Goal: Task Accomplishment & Management: Complete application form

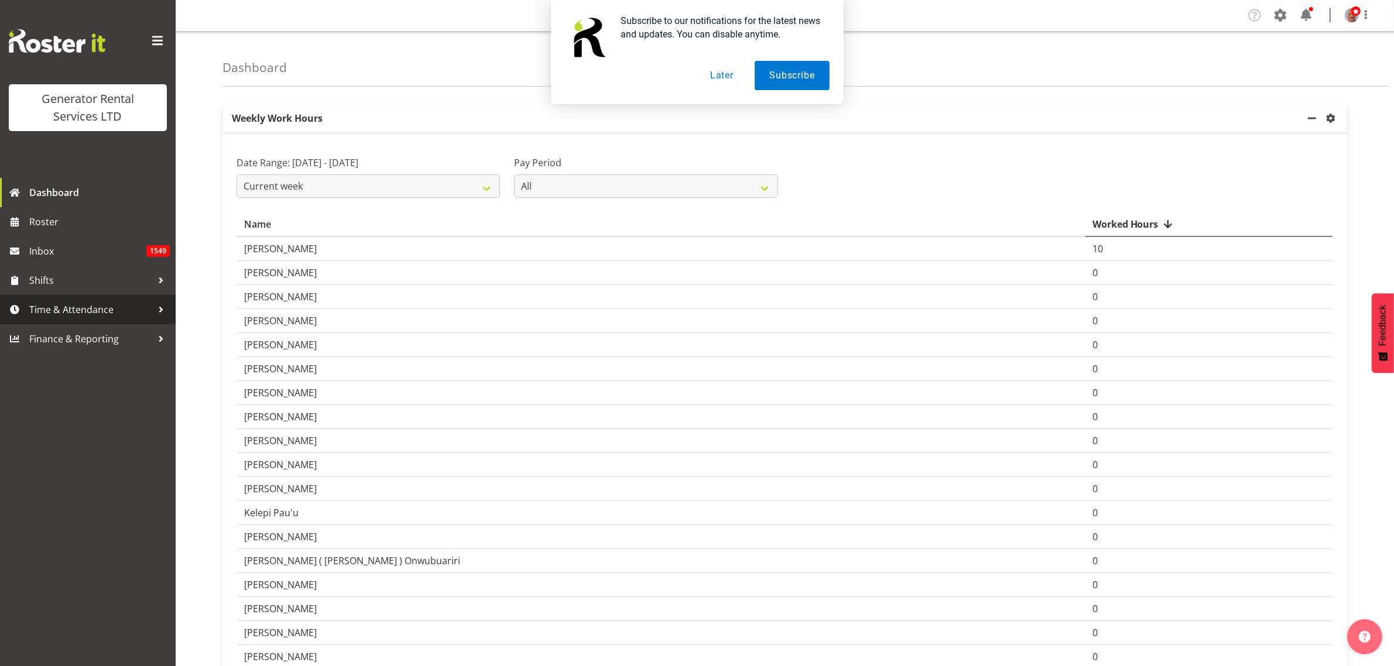
click at [84, 306] on span "Time & Attendance" at bounding box center [90, 310] width 123 height 18
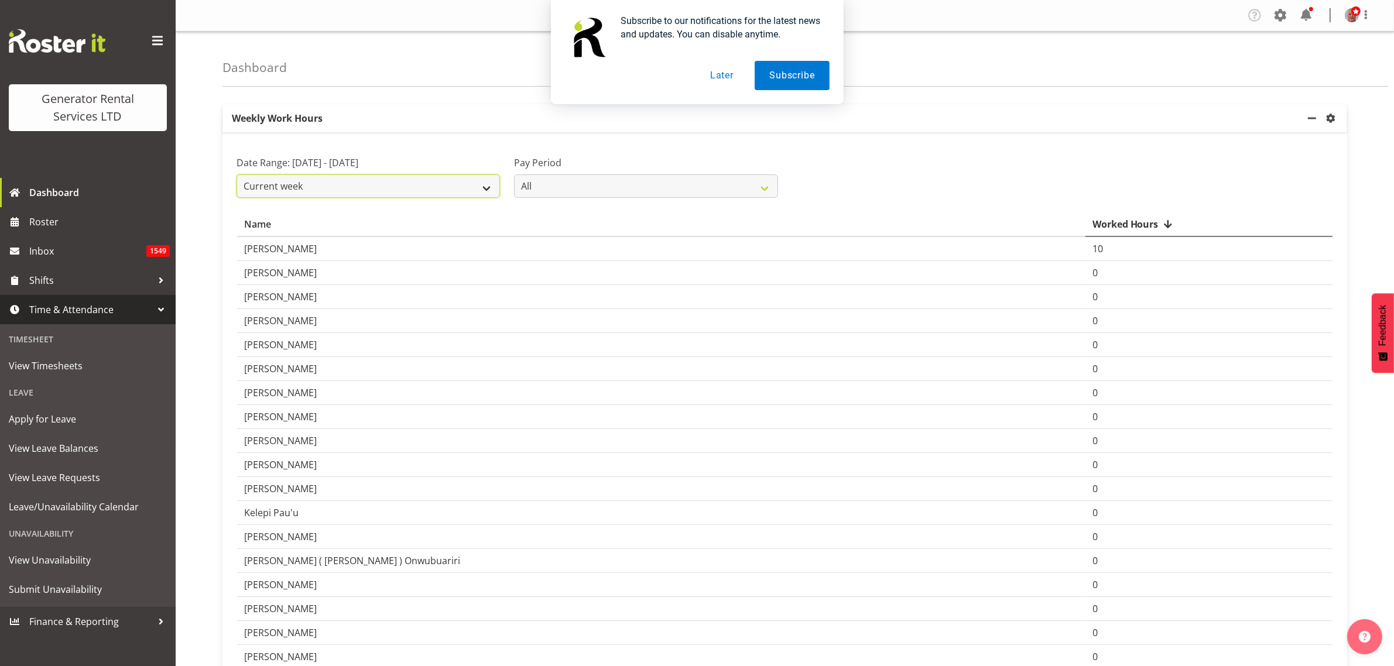
click at [464, 188] on select "Current week Last week Current Month Last Month Last 30 days" at bounding box center [367, 185] width 263 height 23
select select "last_week"
click at [236, 174] on select "Current week Last week Current Month Last Month Last 30 days" at bounding box center [367, 185] width 263 height 23
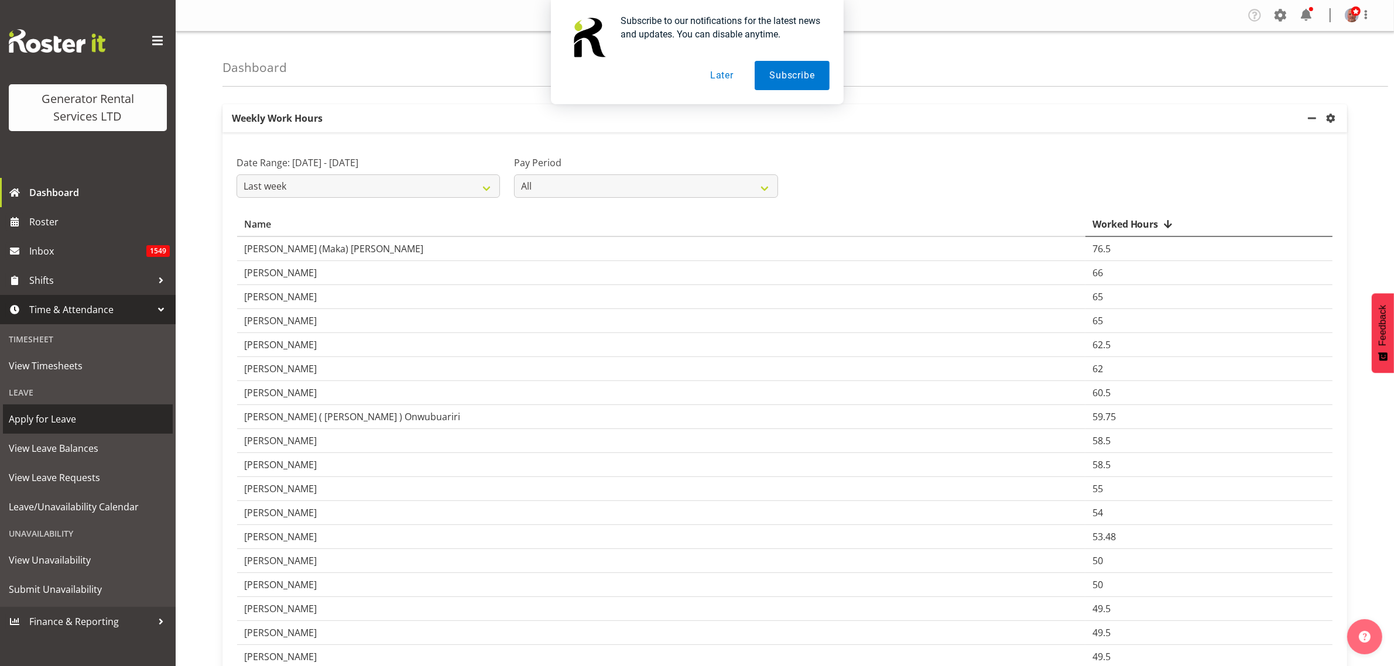
click at [59, 417] on span "Apply for Leave" at bounding box center [88, 419] width 158 height 18
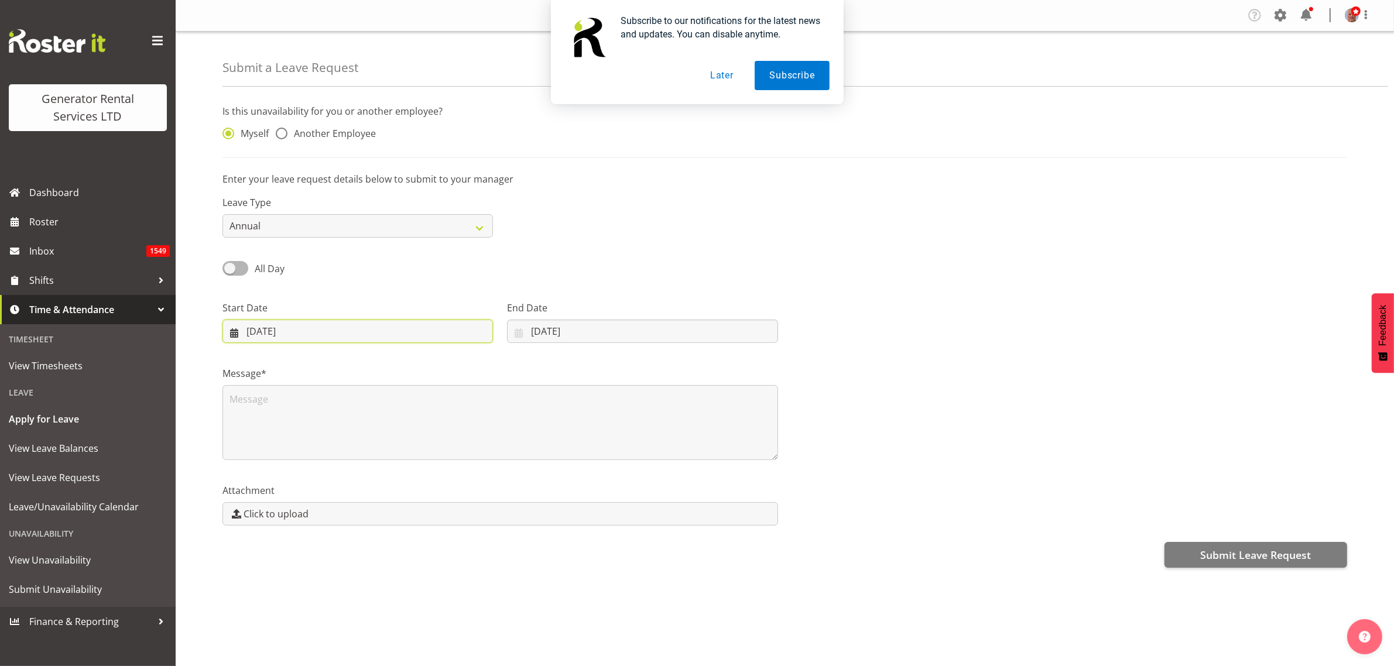
click at [283, 334] on input "24/09/2025" at bounding box center [357, 331] width 270 height 23
click at [303, 488] on span "23" at bounding box center [305, 491] width 9 height 11
type input "23/09/2025"
click at [239, 271] on span at bounding box center [235, 268] width 26 height 15
click at [230, 271] on input "All Day" at bounding box center [226, 269] width 8 height 8
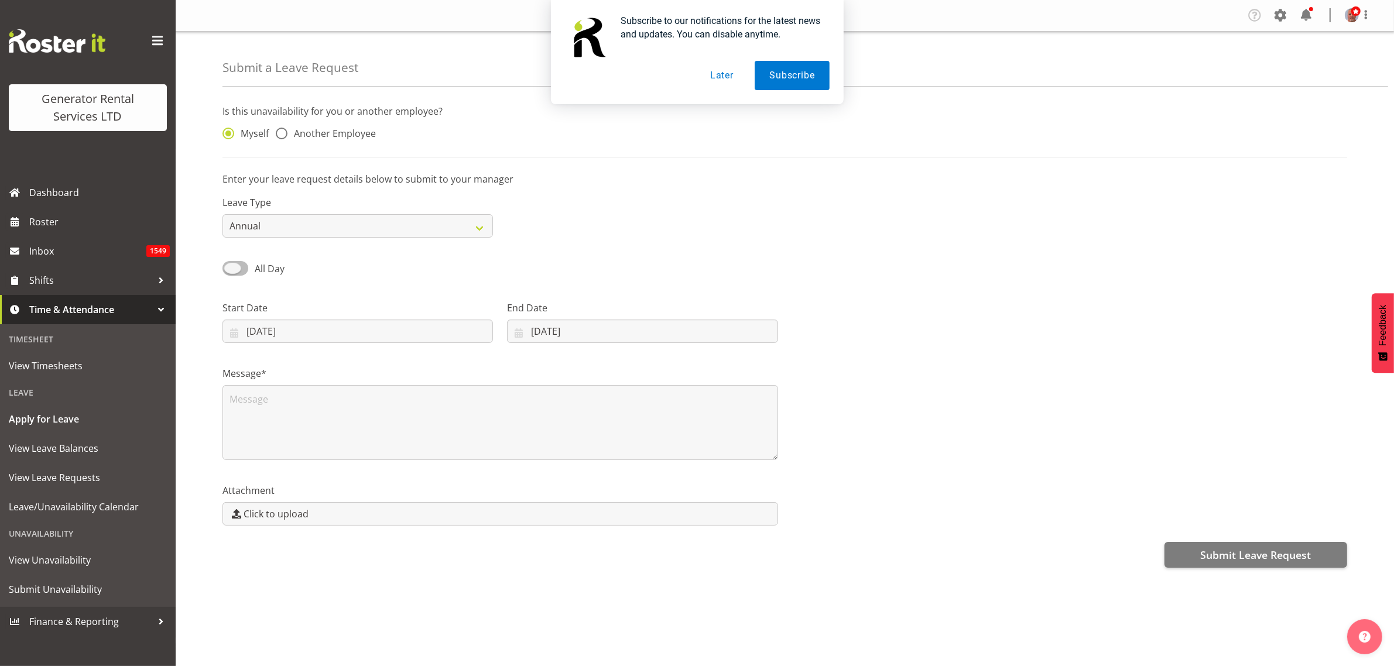
checkbox input "true"
type input "24/09/2025"
click at [284, 224] on select "Annual Sick Bereavement Day In Lieu Other" at bounding box center [357, 225] width 270 height 23
select select "Sick"
click at [222, 215] on select "Annual Sick Bereavement Day In Lieu Other" at bounding box center [357, 225] width 270 height 23
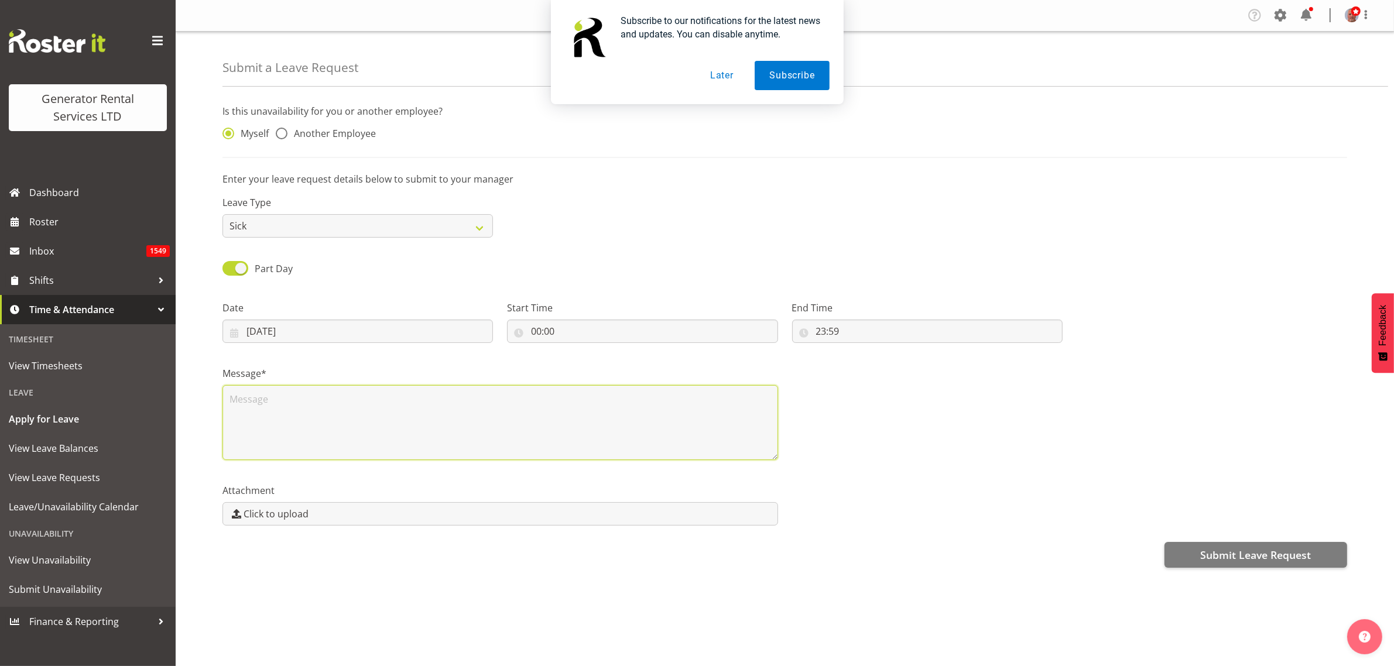
click at [241, 397] on textarea at bounding box center [499, 422] width 555 height 75
type textarea "Cracked tooth, exposed nerve, no sleep"
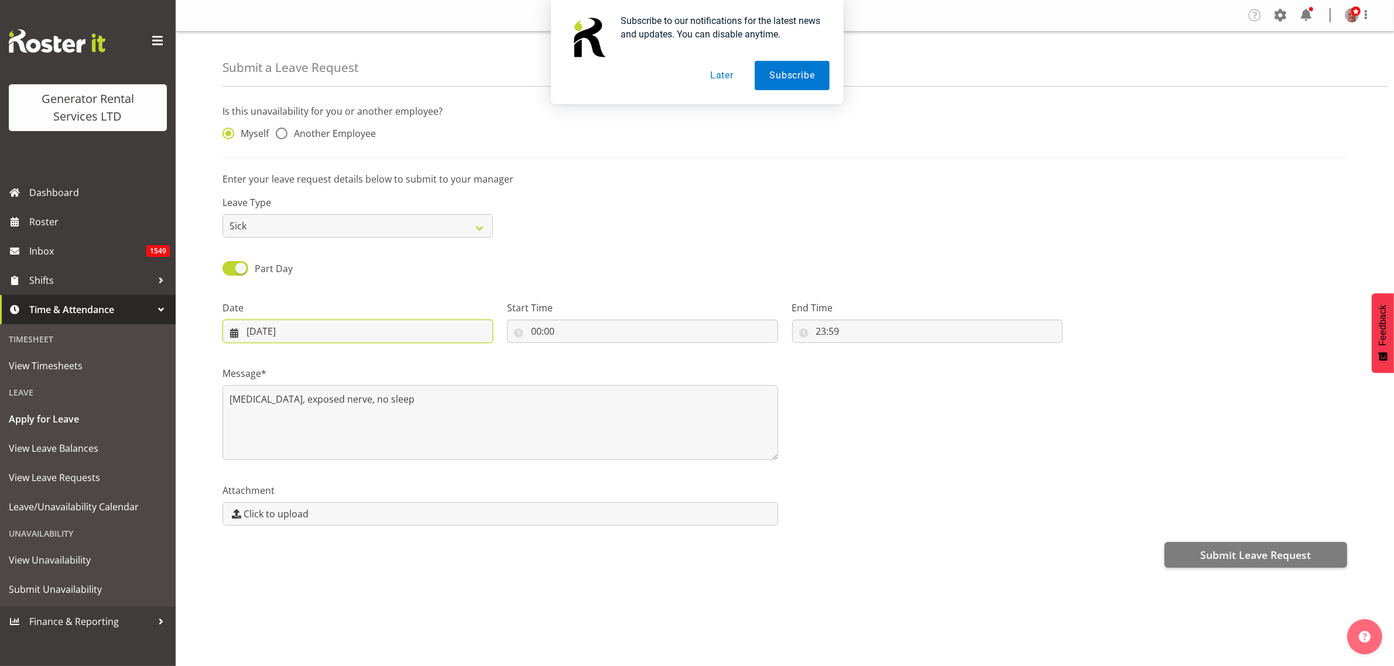
click at [331, 332] on input "24/09/2025" at bounding box center [357, 331] width 270 height 23
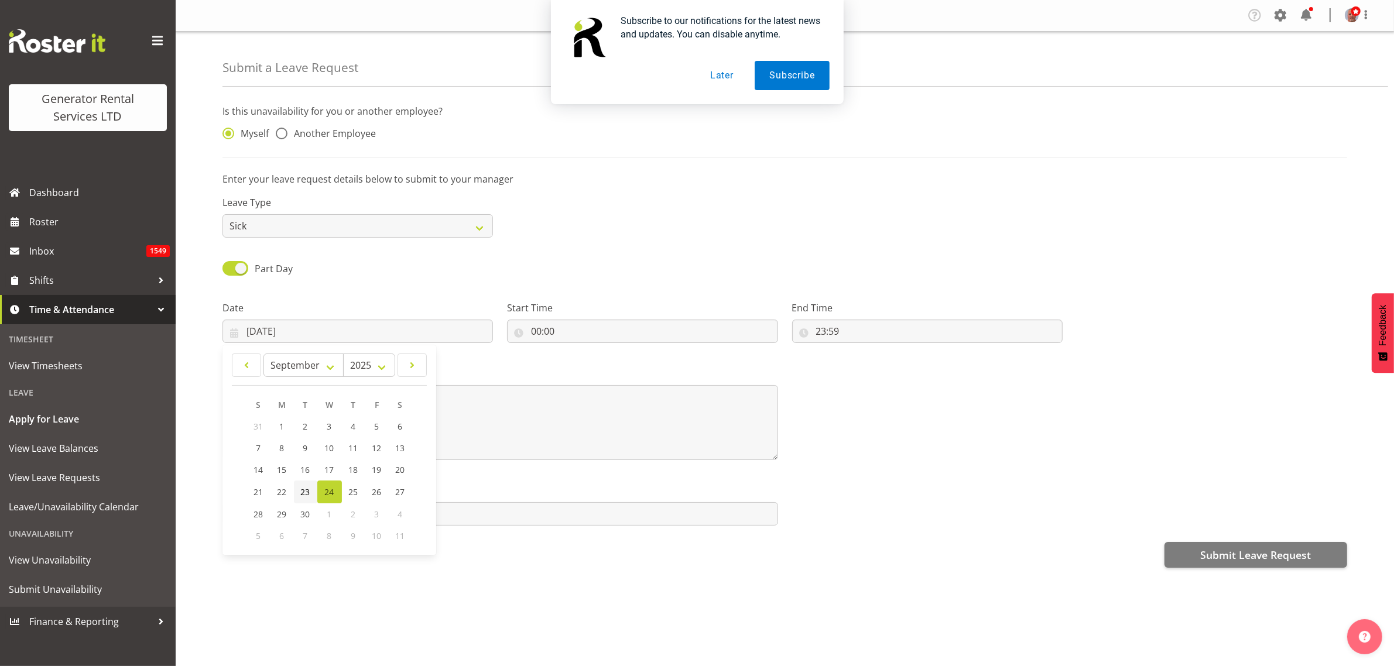
click at [302, 491] on span "23" at bounding box center [305, 491] width 9 height 11
type input "23/09/2025"
click at [1257, 556] on span "Submit Leave Request" at bounding box center [1255, 554] width 111 height 15
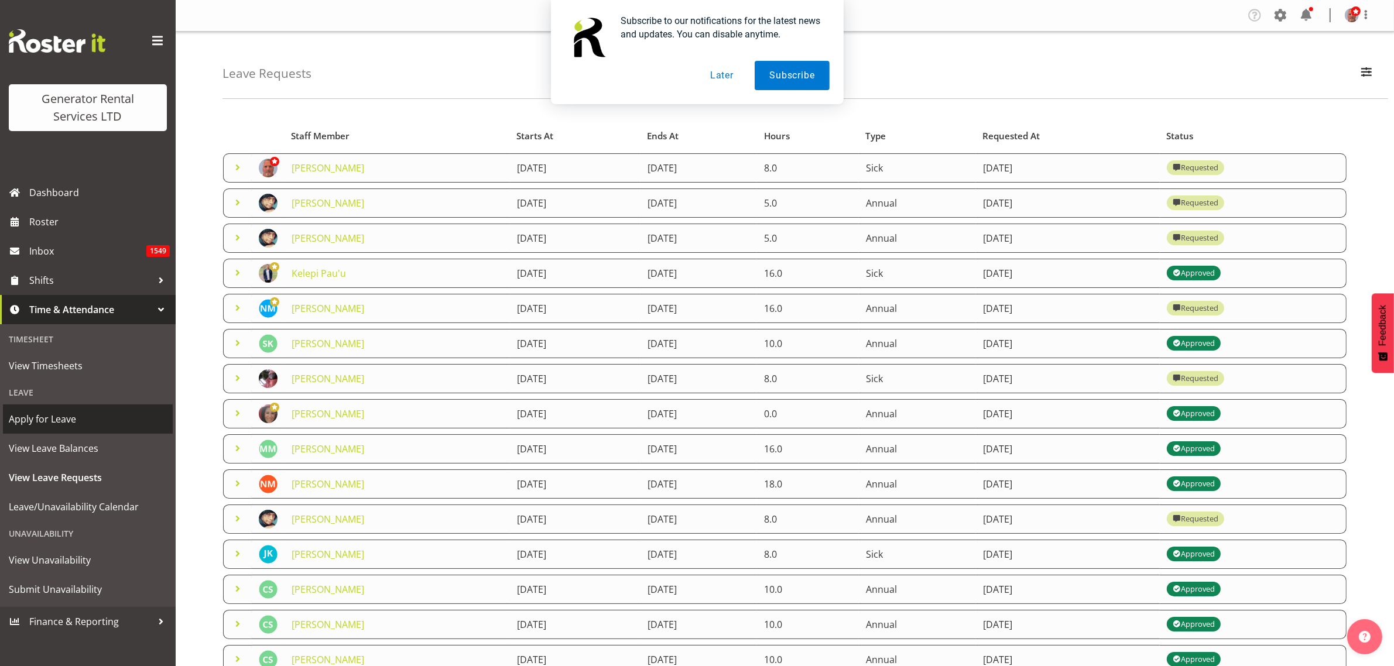
click at [53, 417] on span "Apply for Leave" at bounding box center [88, 419] width 158 height 18
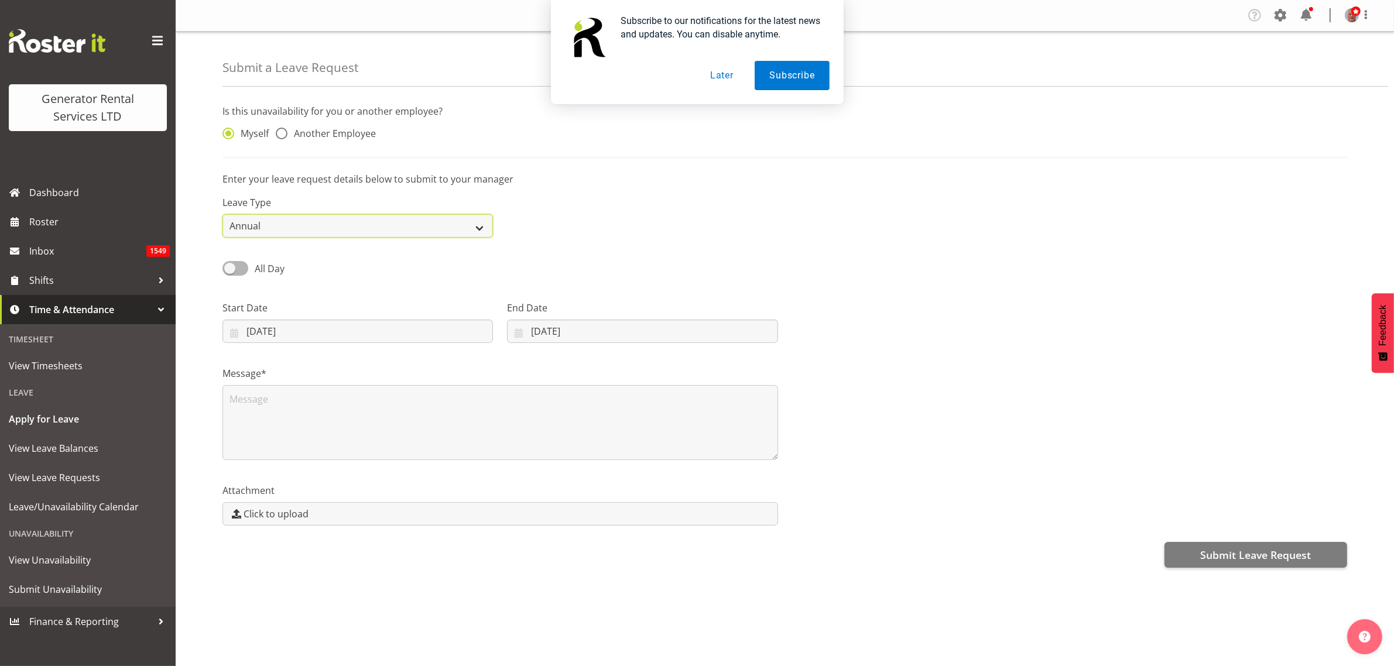
click at [314, 227] on select "Annual Sick Bereavement Day In Lieu Other" at bounding box center [357, 225] width 270 height 23
select select "Sick"
click at [222, 215] on select "Annual Sick Bereavement Day In Lieu Other" at bounding box center [357, 225] width 270 height 23
click at [270, 335] on input "24/09/2025" at bounding box center [357, 331] width 270 height 23
click at [471, 366] on div "Message*" at bounding box center [500, 408] width 570 height 117
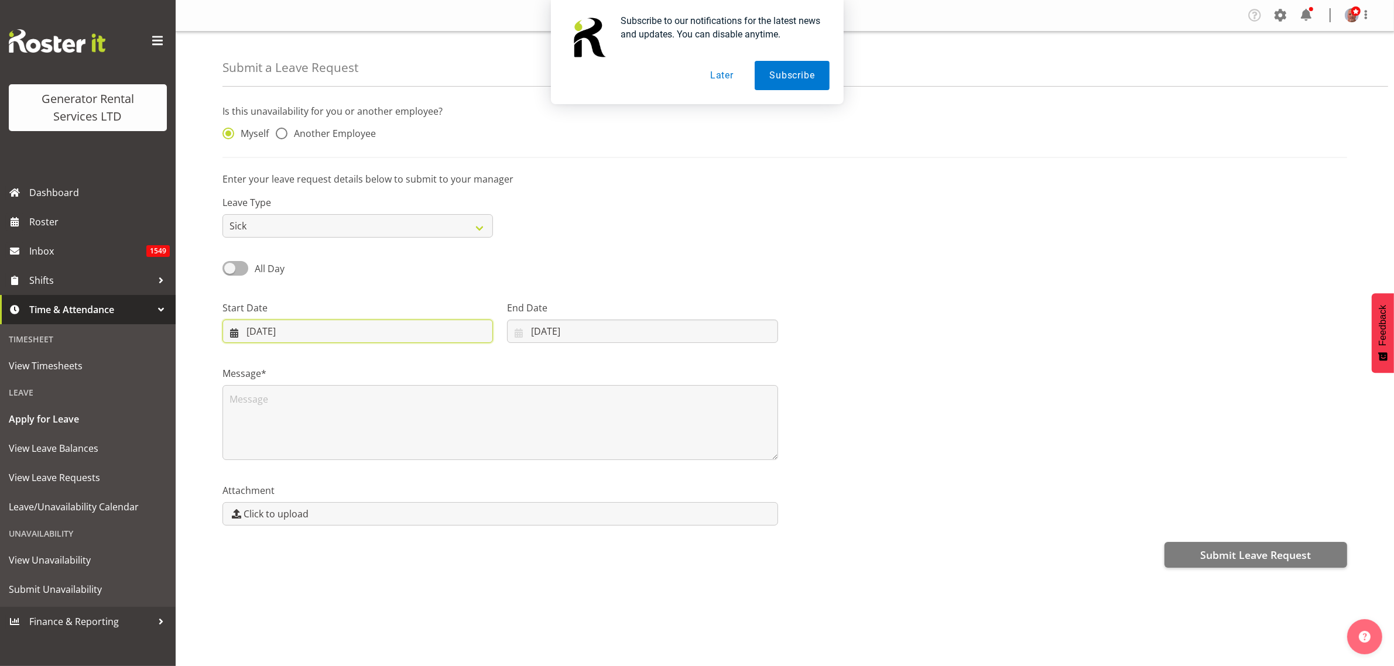
click at [375, 332] on input "24/09/2025" at bounding box center [357, 331] width 270 height 23
click at [328, 489] on span "24" at bounding box center [329, 491] width 9 height 11
click at [551, 334] on input "24/09/2025" at bounding box center [642, 331] width 270 height 23
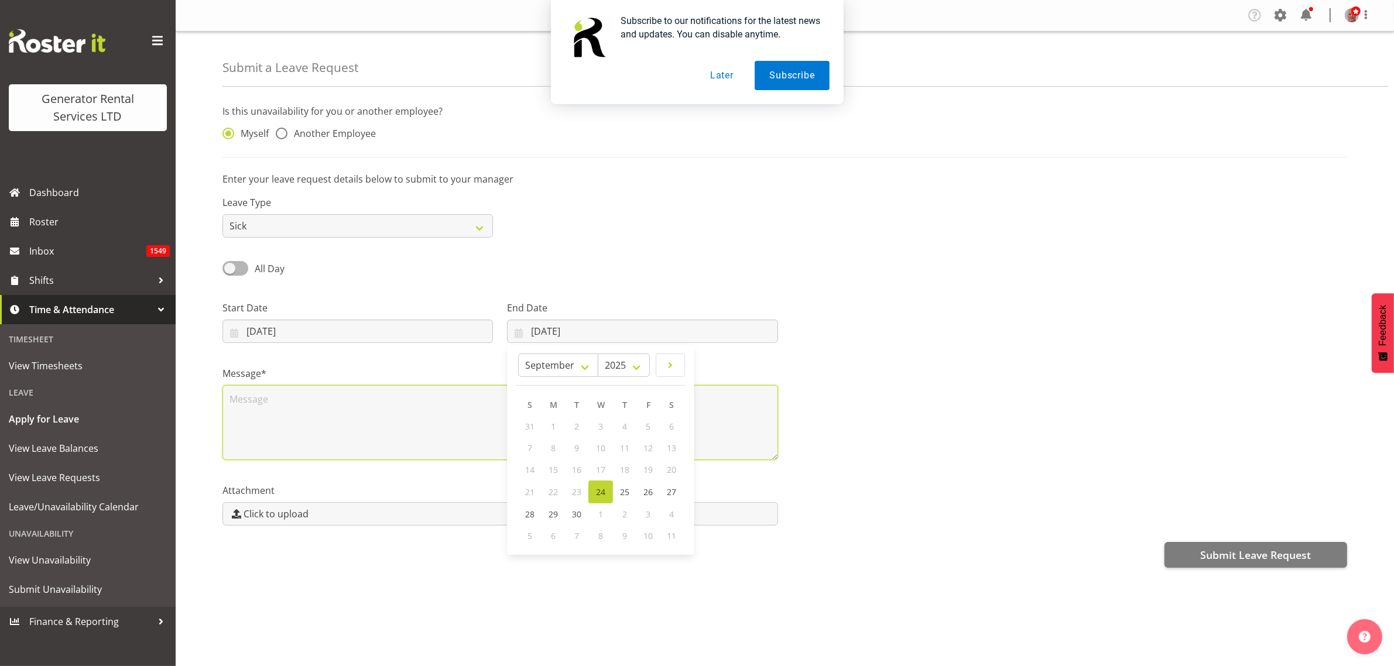
drag, startPoint x: 330, startPoint y: 396, endPoint x: 325, endPoint y: 401, distance: 7.0
click at [330, 396] on textarea at bounding box center [499, 422] width 555 height 75
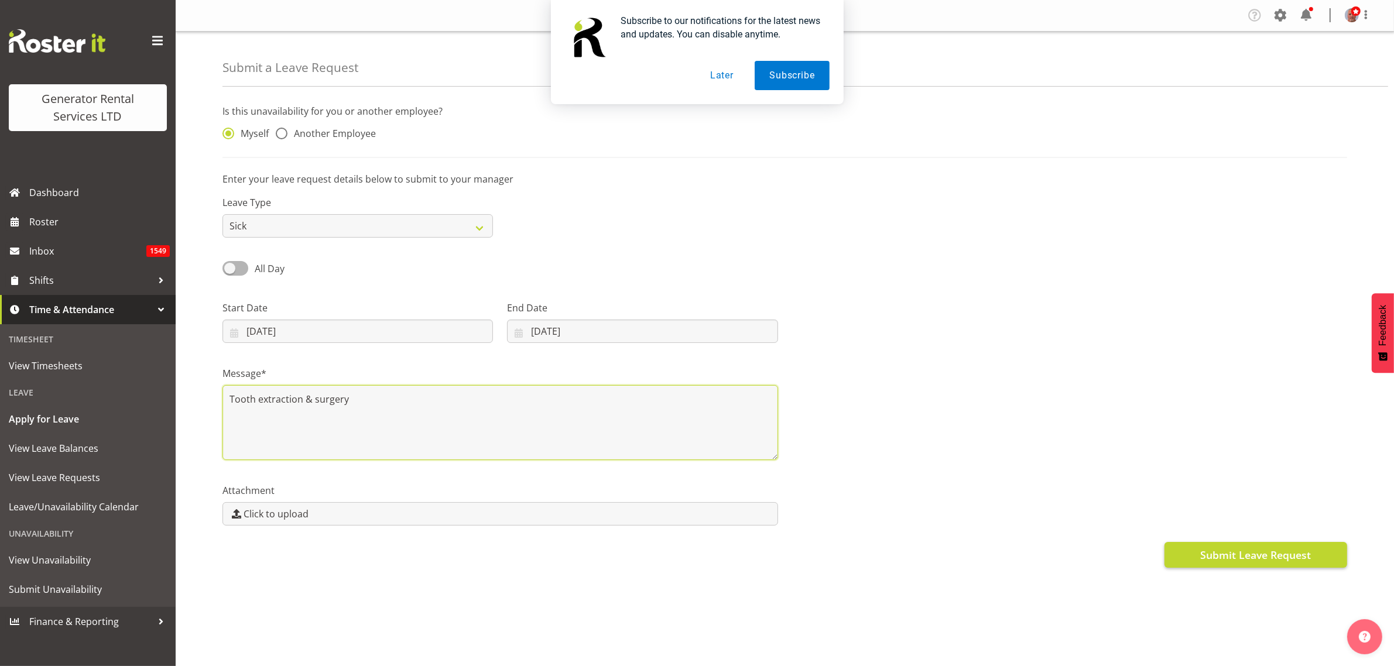
type textarea "Tooth extraction & surgery"
click at [1245, 555] on span "Submit Leave Request" at bounding box center [1255, 554] width 111 height 15
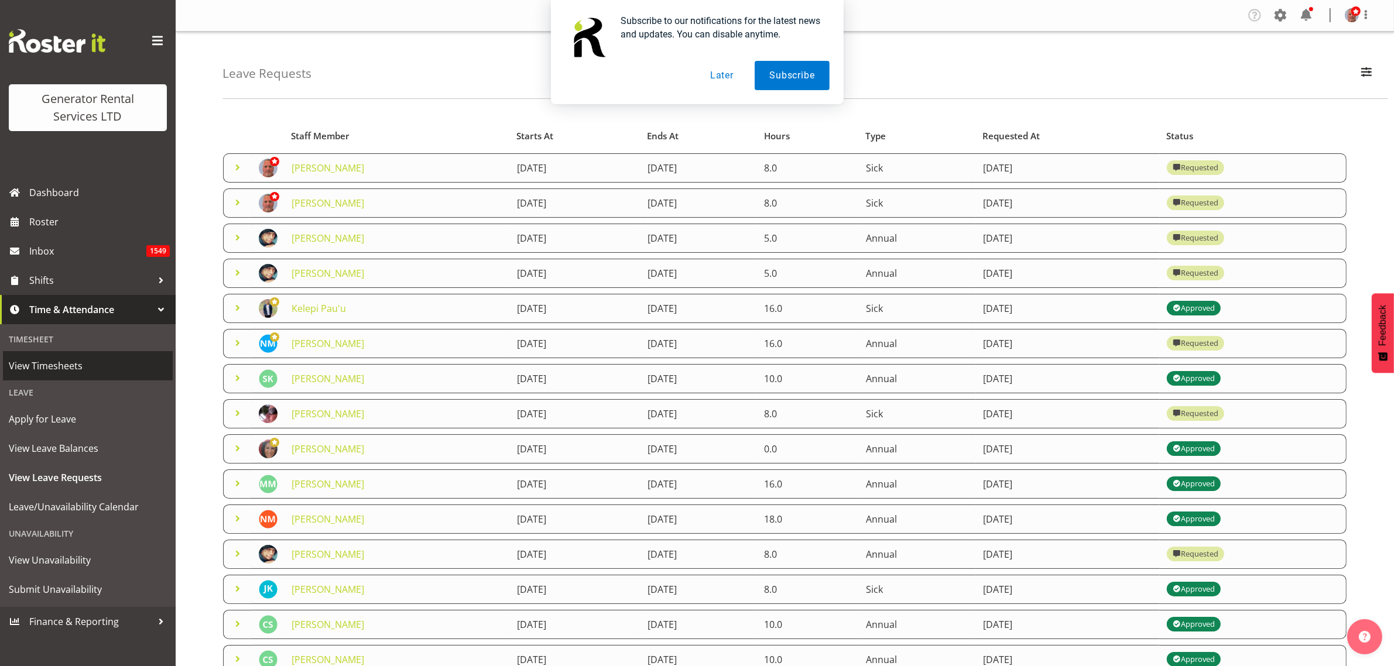
click at [44, 366] on span "View Timesheets" at bounding box center [88, 366] width 158 height 18
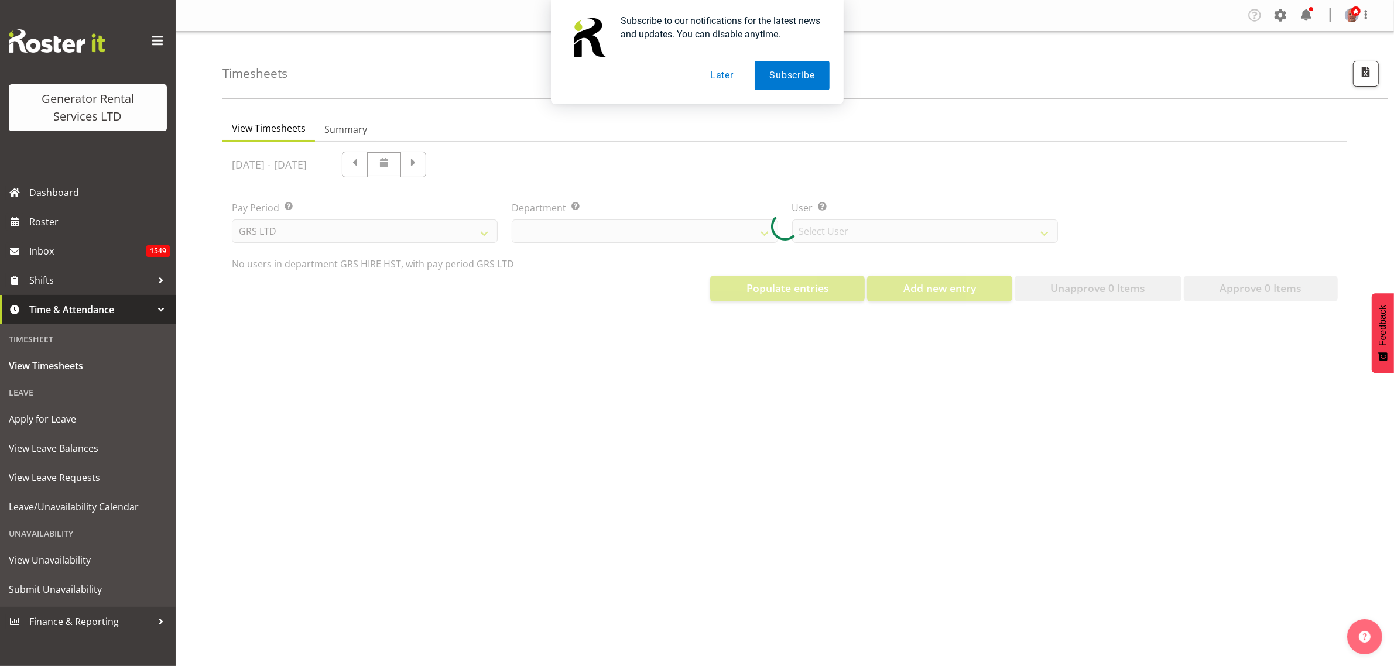
click at [717, 74] on button "Later" at bounding box center [721, 75] width 53 height 29
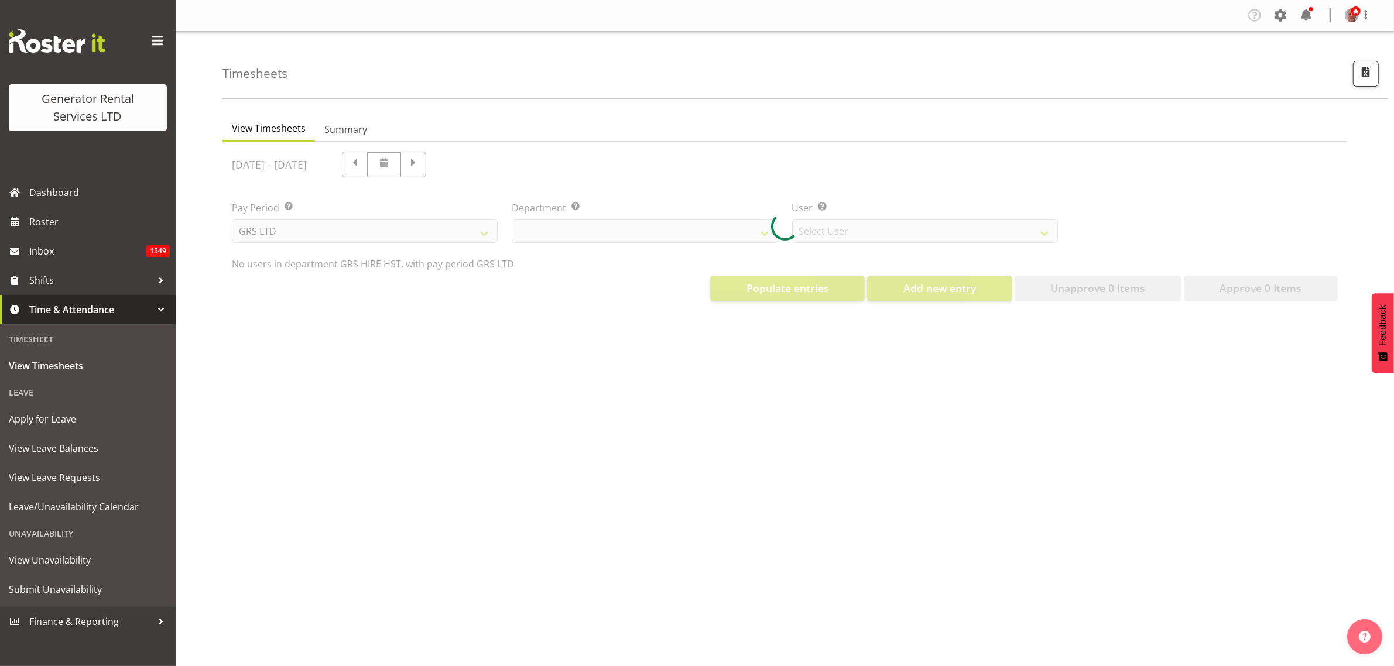
select select "22"
select select "149"
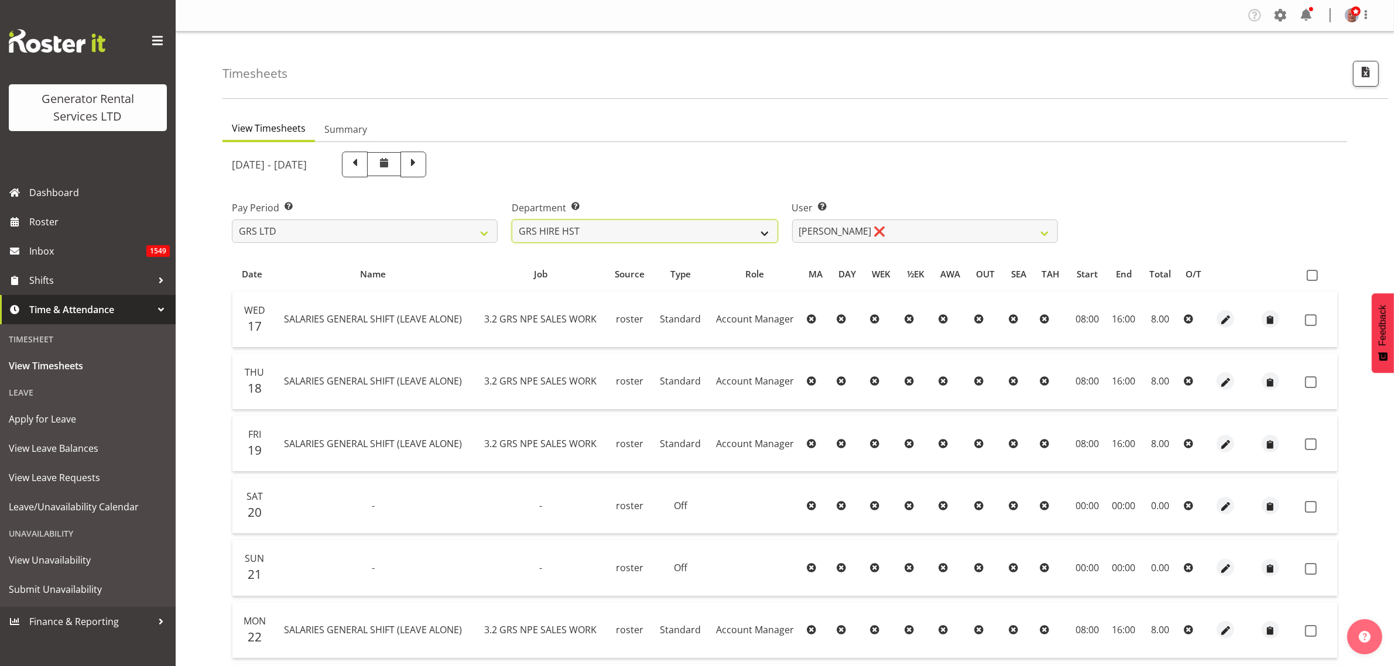
click at [608, 227] on select "GRS ADMIN AKL GRS ADMIN TGA GRS ENGINEERING AKL GRS HIRE AKL GRS HIRE HST GRS H…" at bounding box center [645, 231] width 266 height 23
select select "163"
click at [512, 220] on select "GRS ADMIN AKL GRS ADMIN TGA GRS ENGINEERING AKL GRS HIRE AKL GRS HIRE HST GRS H…" at bounding box center [645, 231] width 266 height 23
